Goal: Transaction & Acquisition: Obtain resource

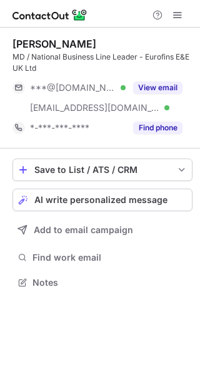
scroll to position [274, 200]
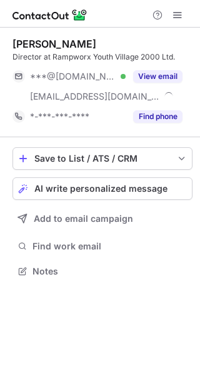
scroll to position [262, 200]
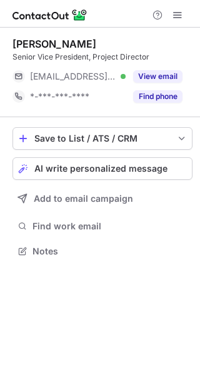
scroll to position [242, 200]
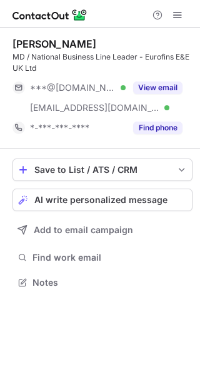
scroll to position [274, 200]
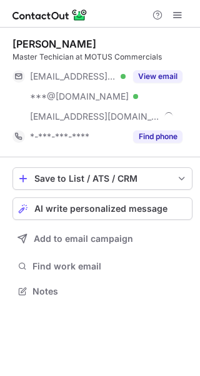
scroll to position [283, 200]
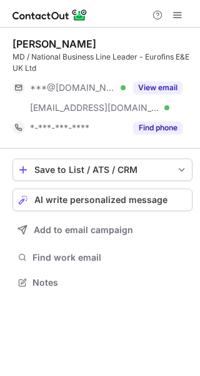
scroll to position [274, 200]
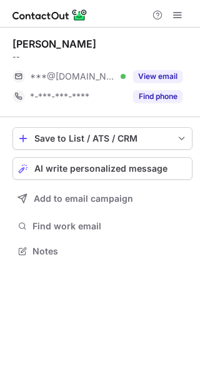
scroll to position [242, 200]
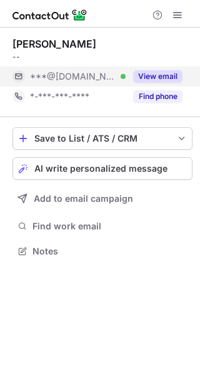
click at [155, 72] on button "View email" at bounding box center [157, 76] width 49 height 13
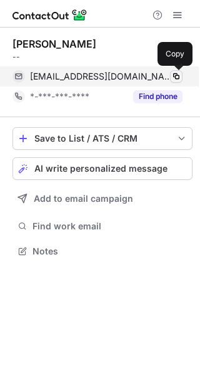
click at [175, 73] on span at bounding box center [177, 76] width 10 height 10
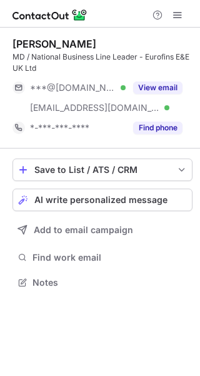
scroll to position [274, 200]
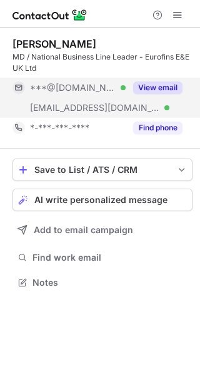
click at [156, 87] on button "View email" at bounding box center [157, 87] width 49 height 13
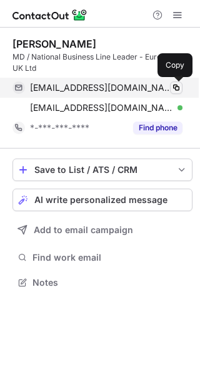
click at [178, 86] on span at bounding box center [177, 88] width 10 height 10
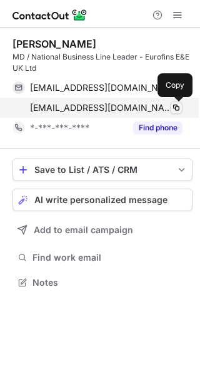
click at [174, 104] on span at bounding box center [177, 108] width 10 height 10
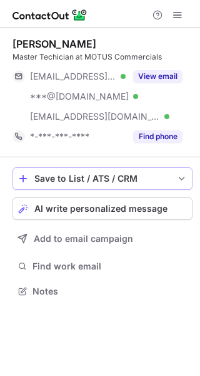
scroll to position [283, 200]
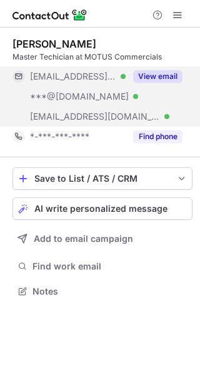
click at [152, 76] on button "View email" at bounding box center [157, 76] width 49 height 13
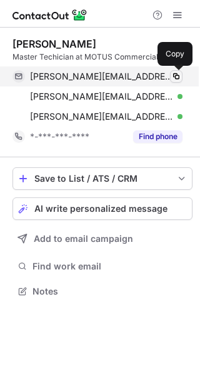
click at [180, 74] on span at bounding box center [177, 76] width 10 height 10
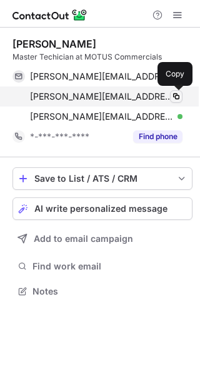
click at [177, 94] on span at bounding box center [177, 96] width 10 height 10
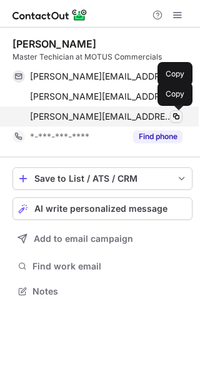
click at [180, 115] on span at bounding box center [177, 117] width 10 height 10
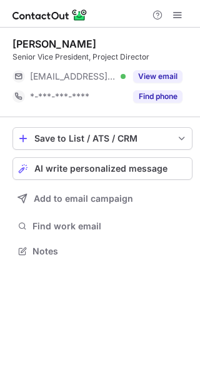
scroll to position [242, 200]
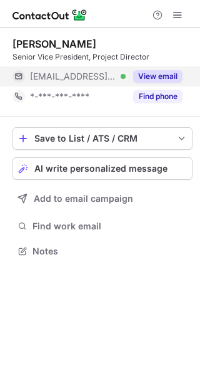
click at [150, 74] on button "View email" at bounding box center [157, 76] width 49 height 13
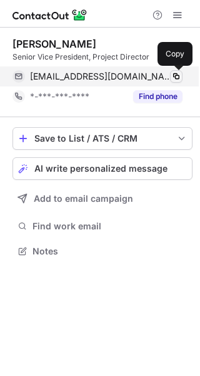
click at [177, 75] on span at bounding box center [177, 76] width 10 height 10
